Goal: Submit feedback/report problem

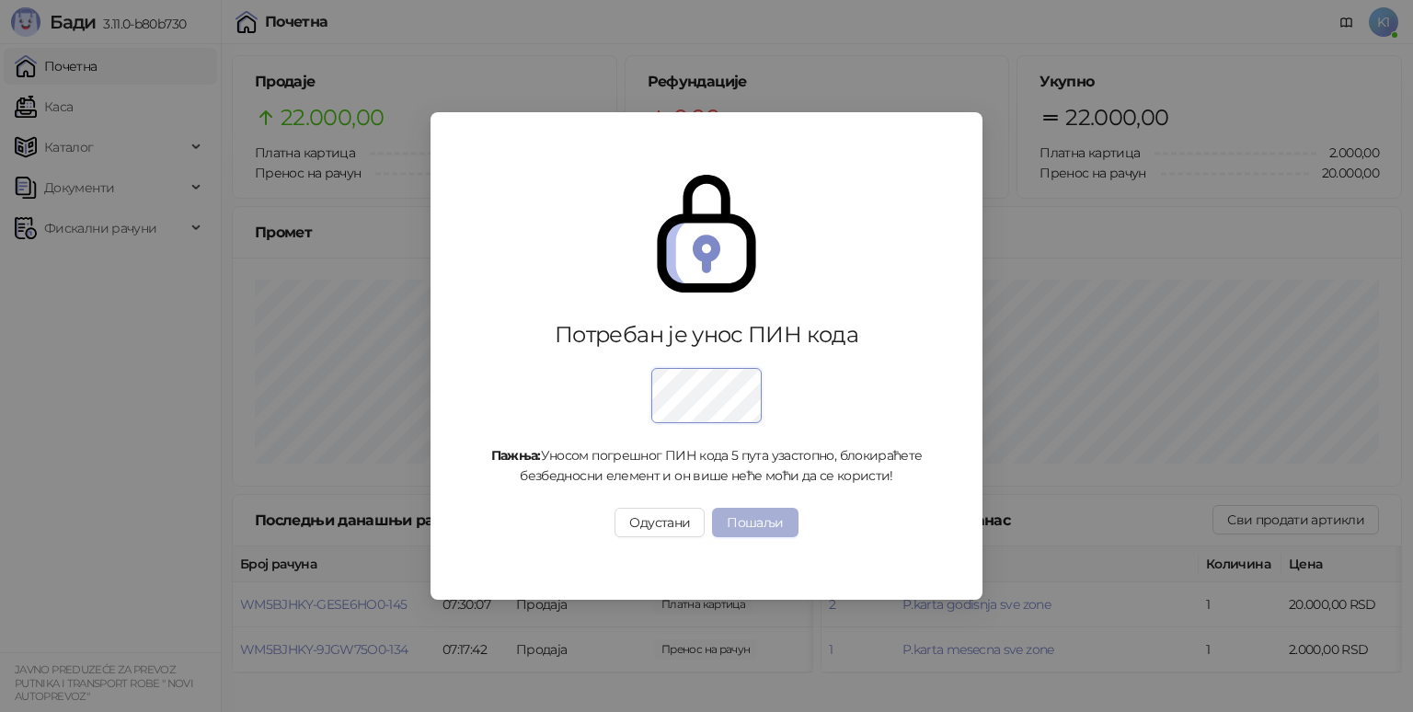
click at [766, 518] on button "Пошаљи" at bounding box center [755, 522] width 86 height 29
